Goal: Use online tool/utility

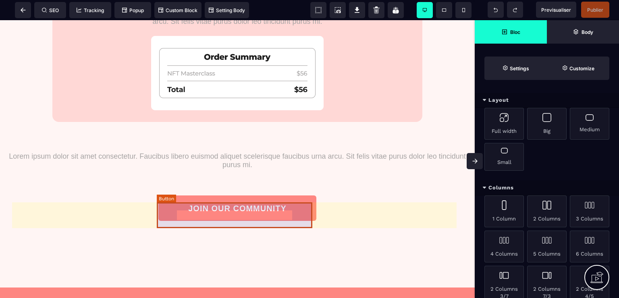
scroll to position [242, 0]
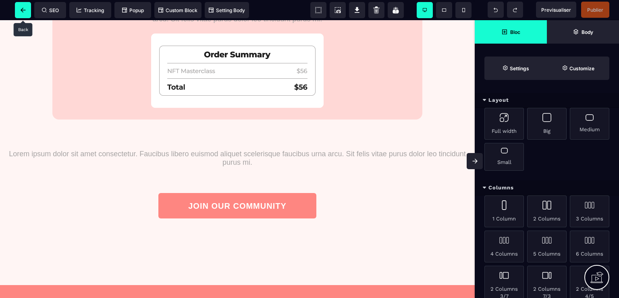
click at [21, 10] on icon at bounding box center [23, 10] width 5 height 5
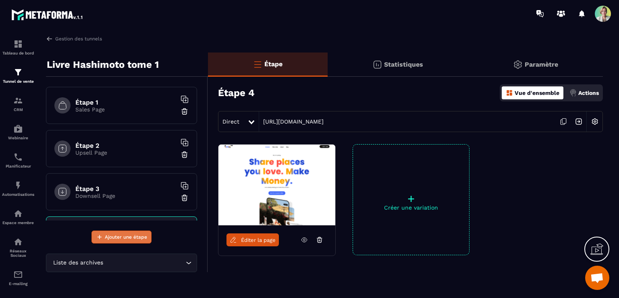
click at [117, 233] on span "Ajouter une étape" at bounding box center [126, 237] width 42 height 8
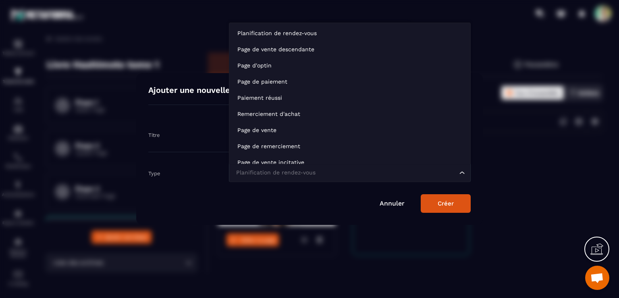
click at [316, 173] on input "Search for option" at bounding box center [345, 172] width 223 height 9
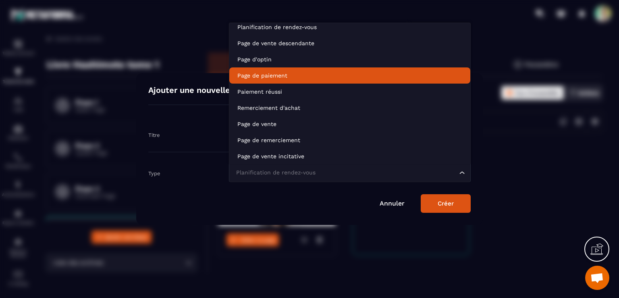
click at [281, 79] on li "Page de paiement" at bounding box center [349, 75] width 241 height 16
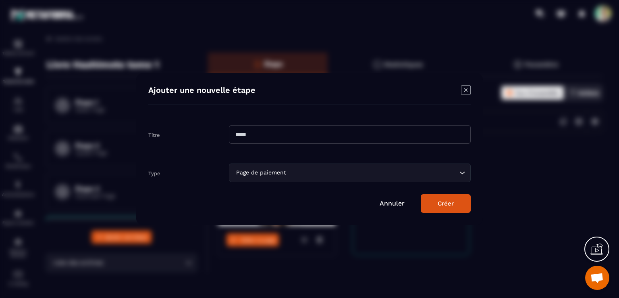
click at [431, 202] on button "Créer" at bounding box center [446, 203] width 50 height 19
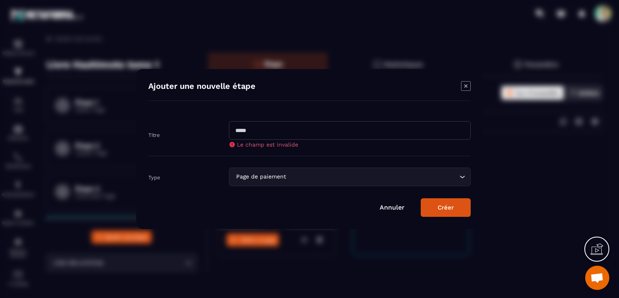
click at [255, 128] on input "Modal window" at bounding box center [350, 130] width 242 height 19
type input "********"
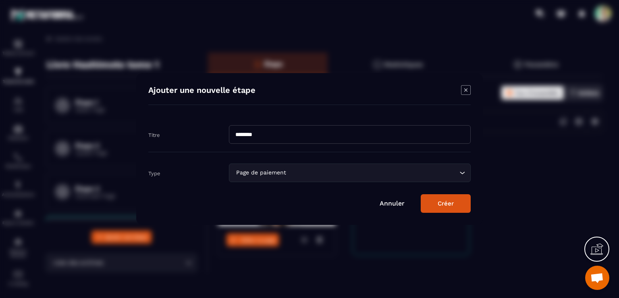
click at [452, 203] on button "Créer" at bounding box center [446, 203] width 50 height 19
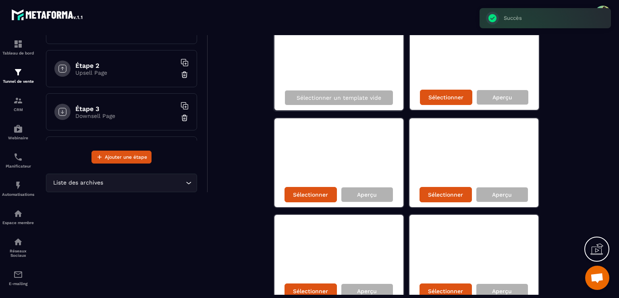
scroll to position [121, 0]
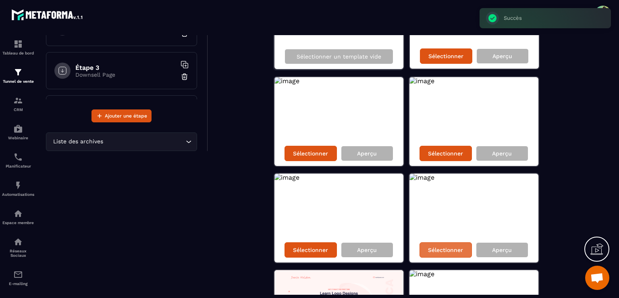
click at [434, 245] on div "Sélectionner" at bounding box center [446, 249] width 52 height 15
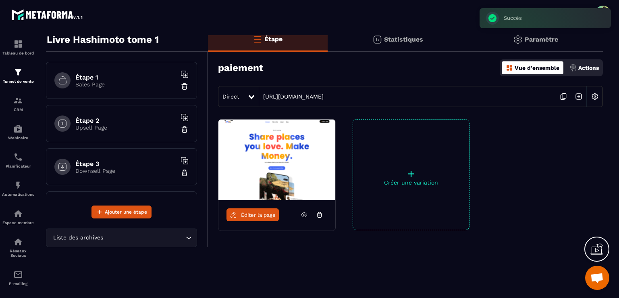
click at [257, 214] on span "Éditer la page" at bounding box center [258, 215] width 35 height 6
